Goal: Information Seeking & Learning: Find specific fact

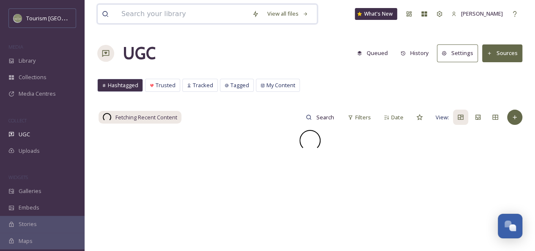
click at [169, 16] on input at bounding box center [182, 14] width 131 height 19
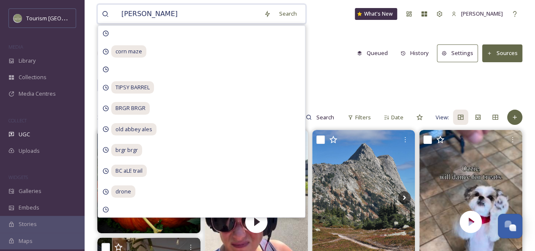
type input "fraser river"
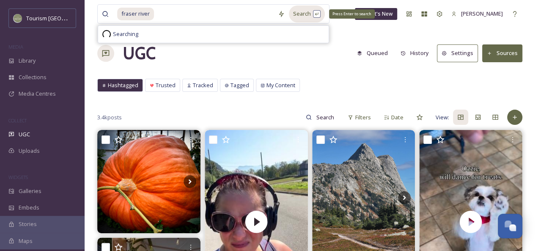
click at [309, 14] on div "Search Press Enter to search" at bounding box center [307, 14] width 36 height 17
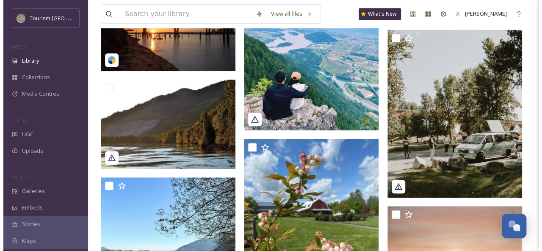
scroll to position [251, 0]
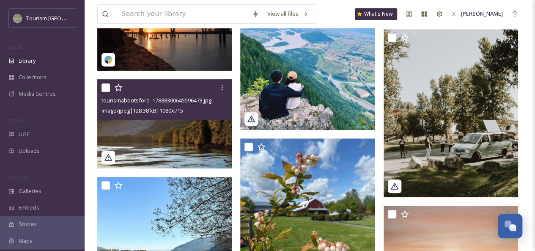
click at [176, 137] on img at bounding box center [164, 123] width 135 height 89
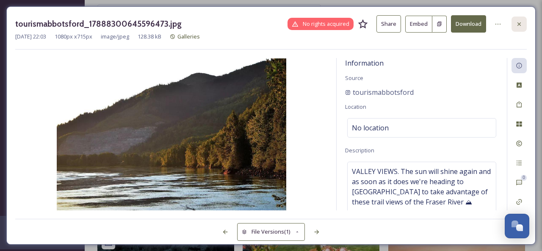
click at [519, 25] on icon at bounding box center [518, 24] width 7 height 7
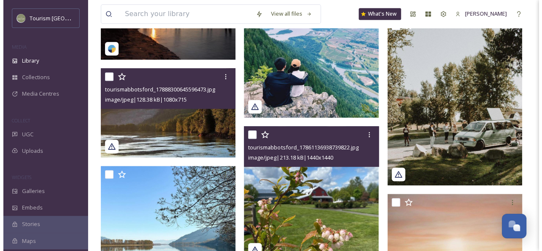
scroll to position [267, 0]
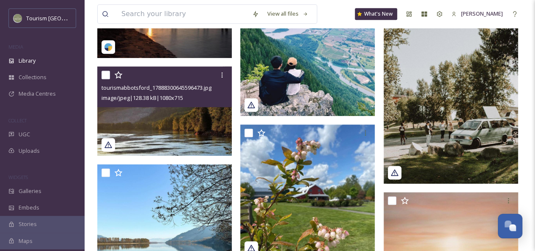
click at [183, 135] on img at bounding box center [164, 110] width 135 height 89
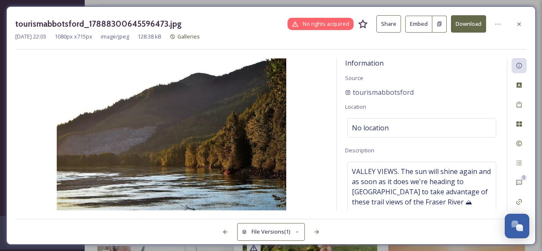
scroll to position [43, 0]
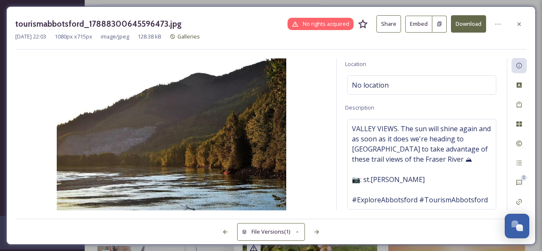
click at [390, 24] on button "Share" at bounding box center [388, 23] width 25 height 17
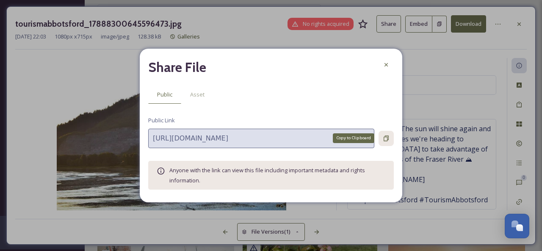
click at [385, 139] on icon at bounding box center [386, 138] width 7 height 7
